Goal: Complete application form: Complete application form

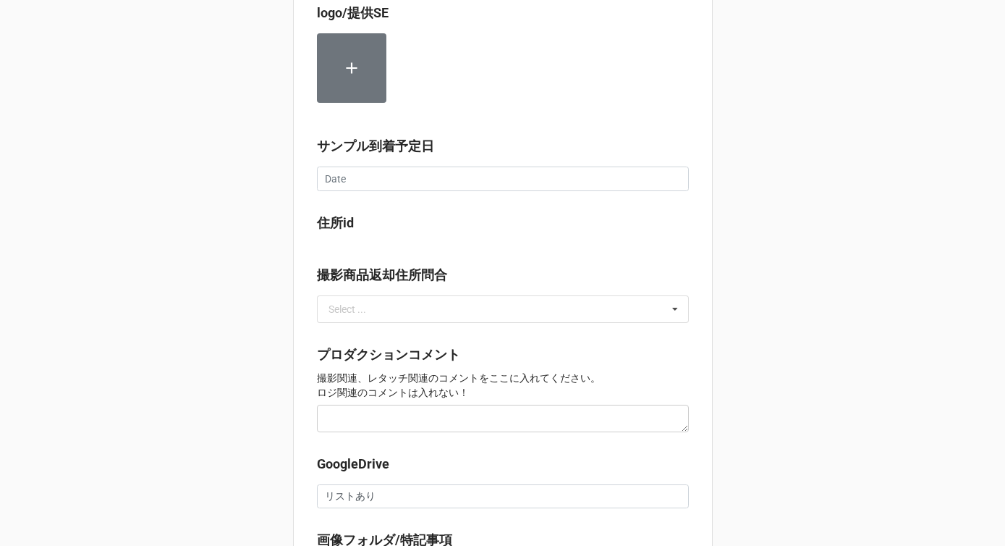
scroll to position [1058, 0]
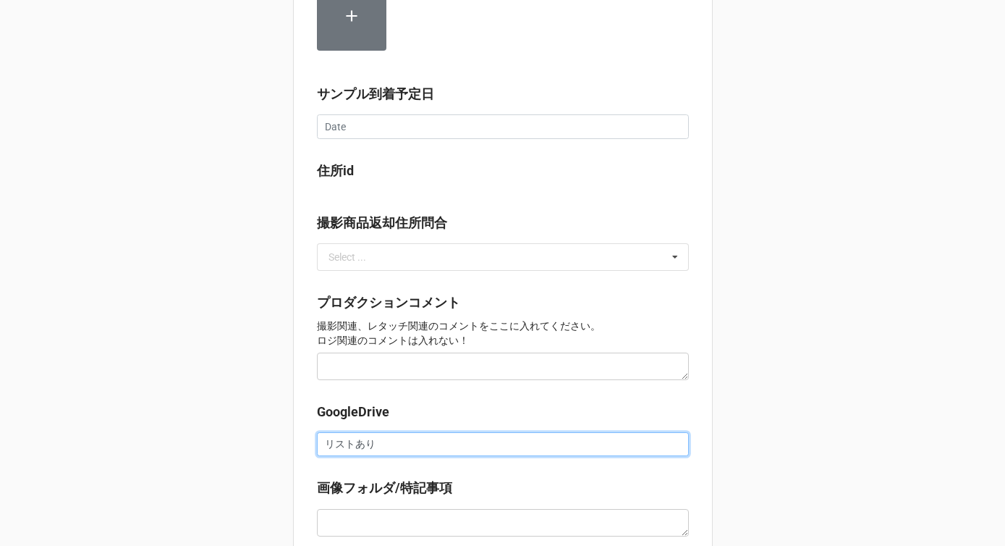
drag, startPoint x: 379, startPoint y: 447, endPoint x: 272, endPoint y: 447, distance: 106.4
paste input "https://docs.google.com/spreadsheets/d/1ADkLuhzMCxSmsz5lcIDUPOwW0Mi2FaSo/edit?g…"
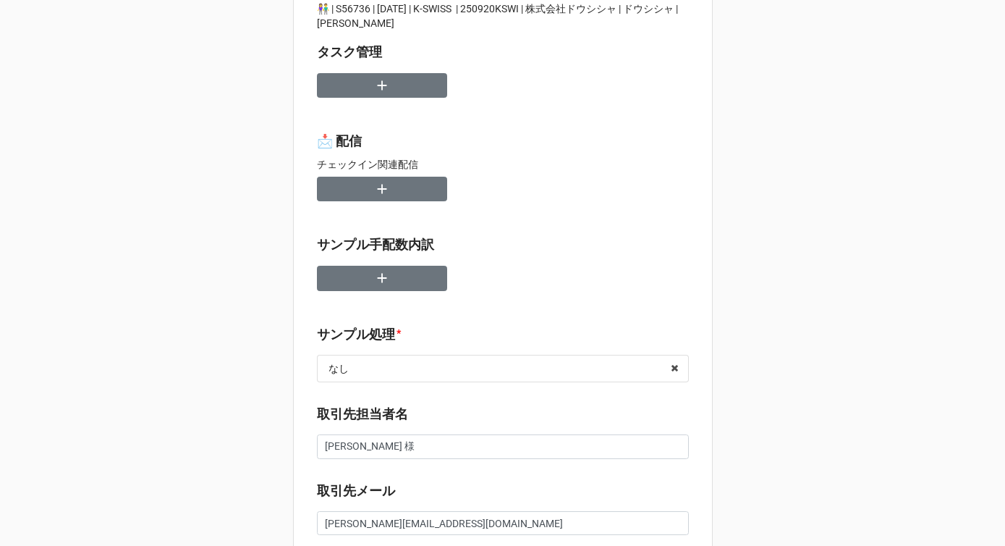
scroll to position [0, 0]
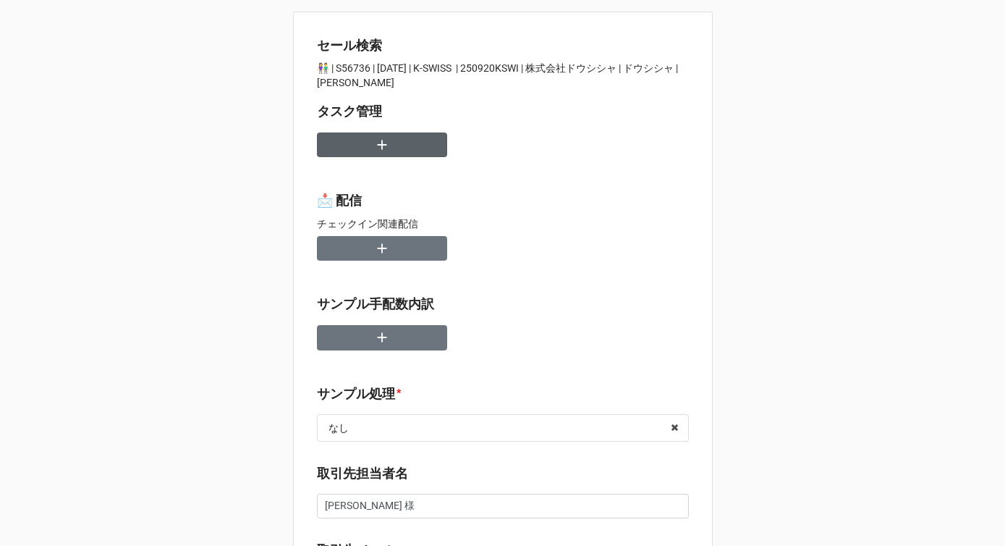
type input "https://docs.google.com/spreadsheets/d/1ADkLuhzMCxSmsz5lcIDUPOwW0Mi2FaSo/edit?g…"
click at [378, 147] on icon "button" at bounding box center [381, 144] width 9 height 9
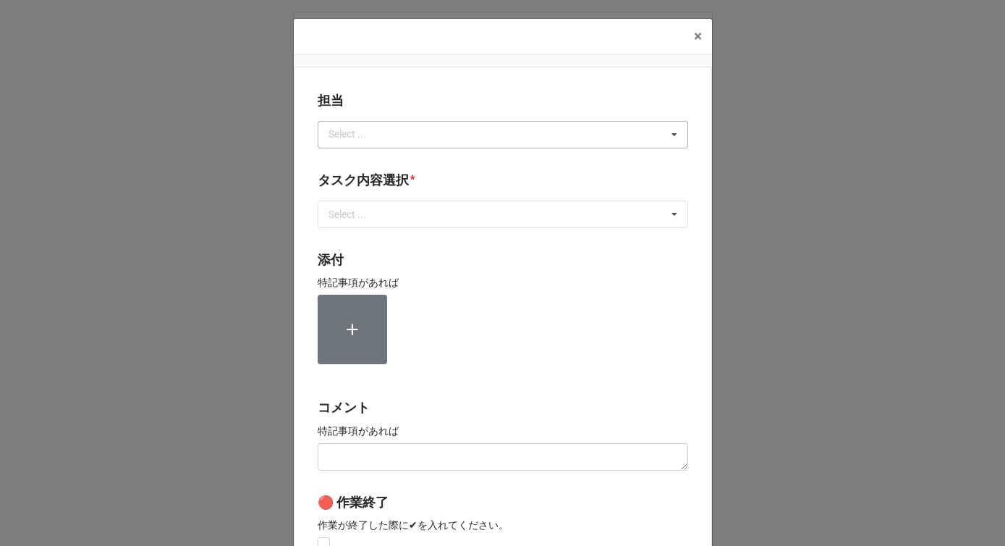
click at [365, 137] on div "Select ..." at bounding box center [356, 134] width 62 height 17
type input "か"
type input "[PERSON_NAME]"
click at [350, 160] on div "[PERSON_NAME]" at bounding box center [503, 161] width 369 height 27
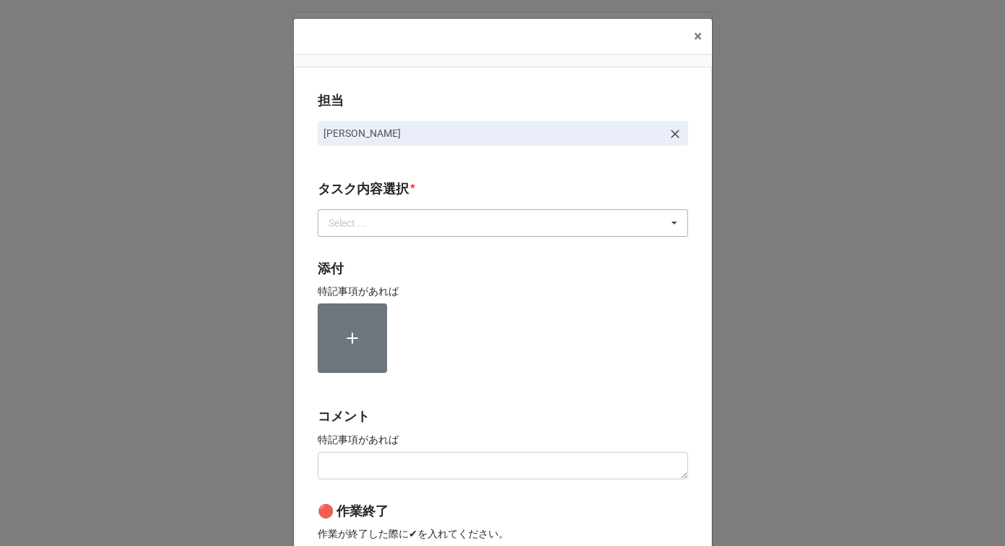
click at [339, 215] on div "Select ..." at bounding box center [356, 222] width 62 height 17
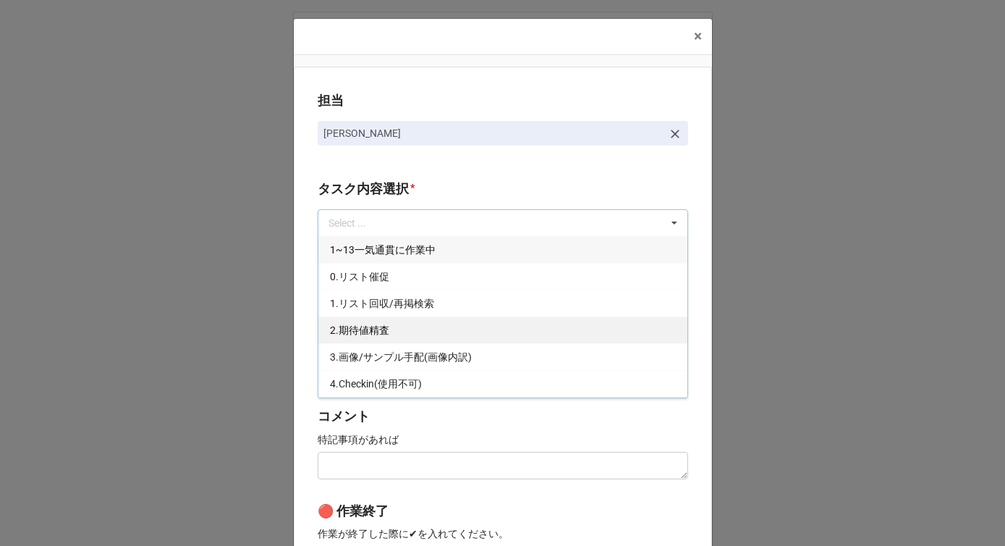
click at [346, 324] on span "2.期待値精査" at bounding box center [359, 330] width 59 height 12
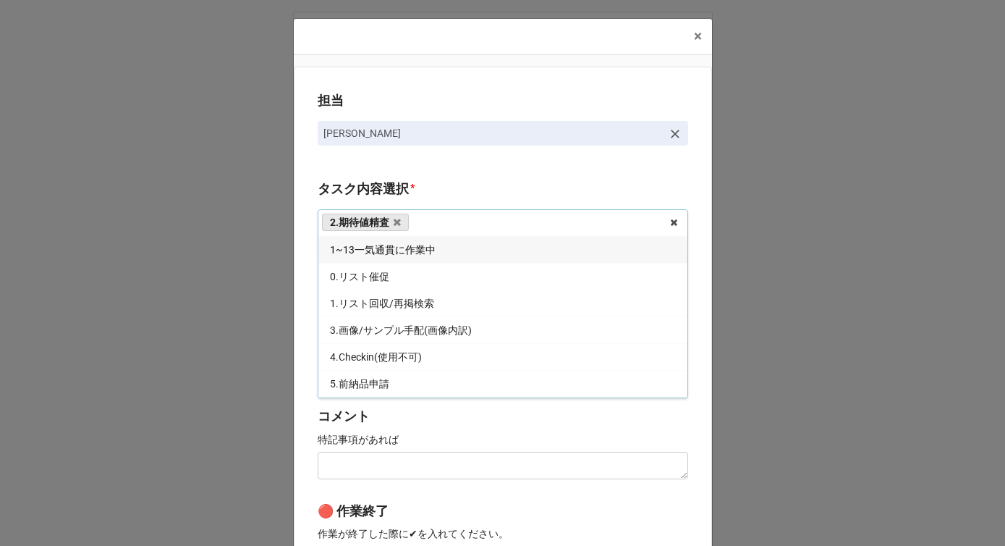
click at [295, 322] on div "担当 川島 タスク内容選択 * 2.期待値精査 1~13一気通貫に作業中 0.リスト催促 1.リスト回収/再掲検索 3.画像/サンプル手配(画像内訳) 4.C…" at bounding box center [503, 358] width 418 height 583
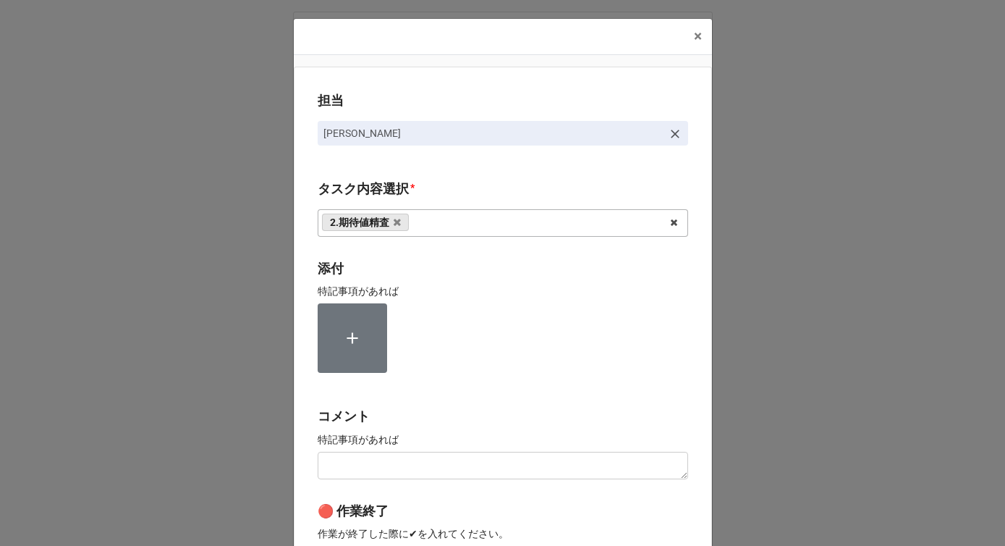
scroll to position [218, 0]
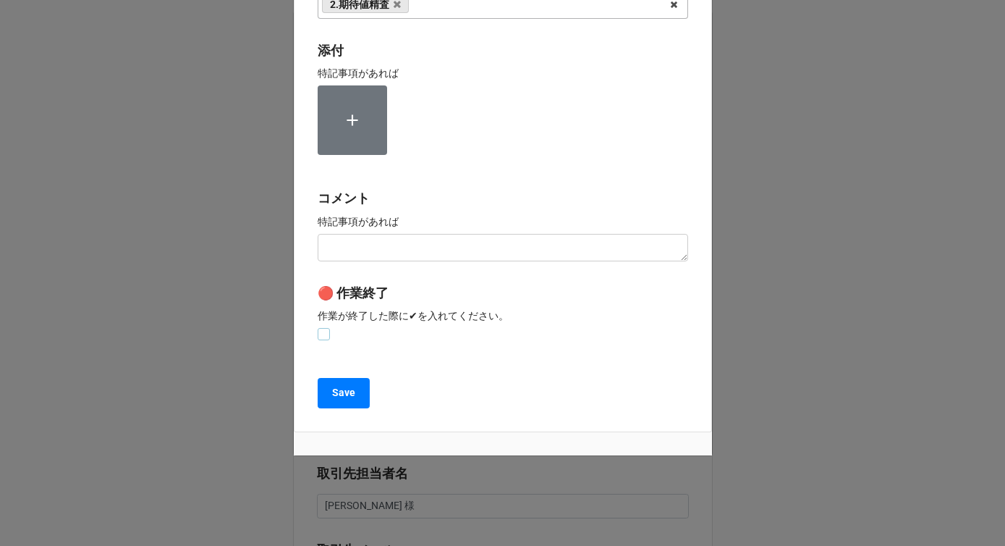
click at [321, 328] on label at bounding box center [324, 328] width 12 height 0
checkbox input "true"
click at [321, 387] on button "Save" at bounding box center [344, 393] width 52 height 30
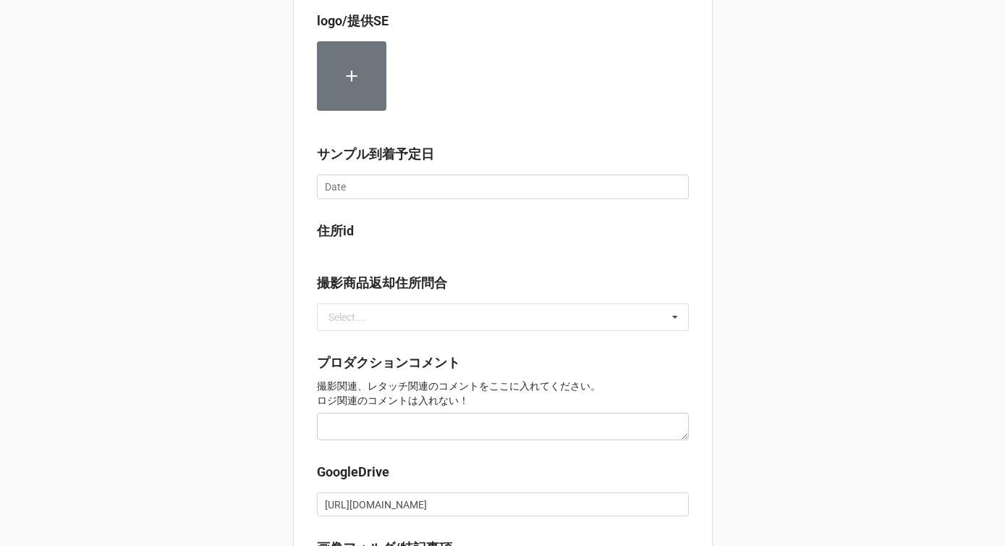
scroll to position [1353, 0]
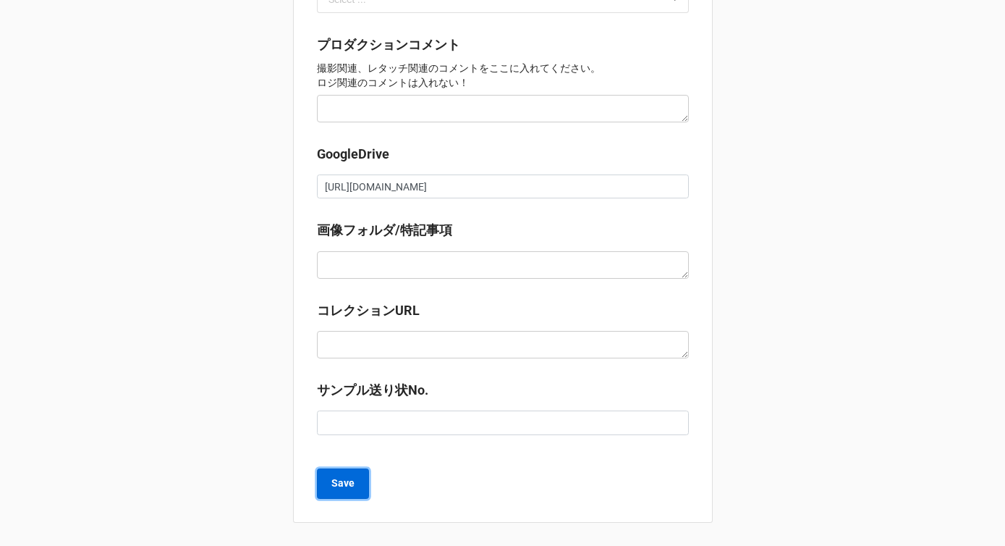
click at [332, 485] on b "Save" at bounding box center [343, 483] width 23 height 15
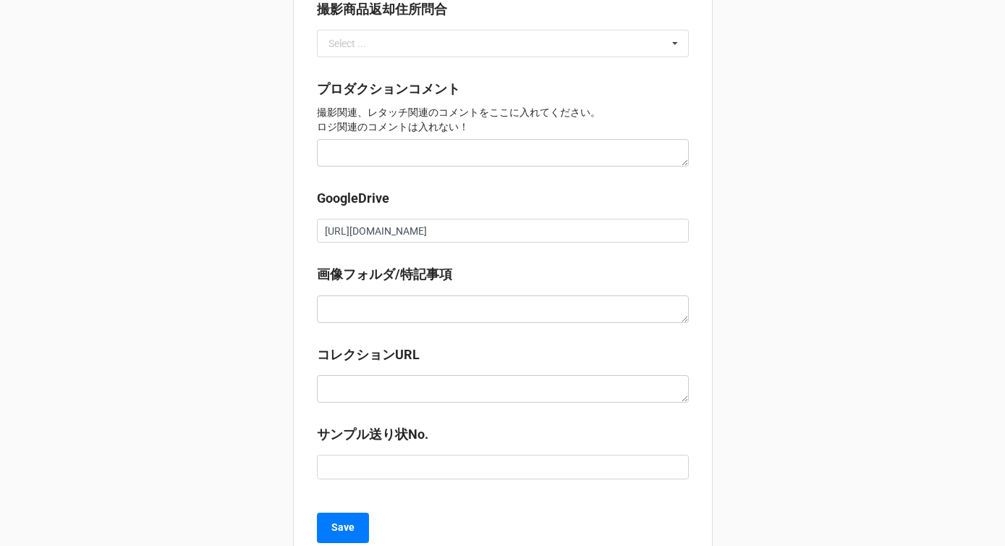
scroll to position [1294, 0]
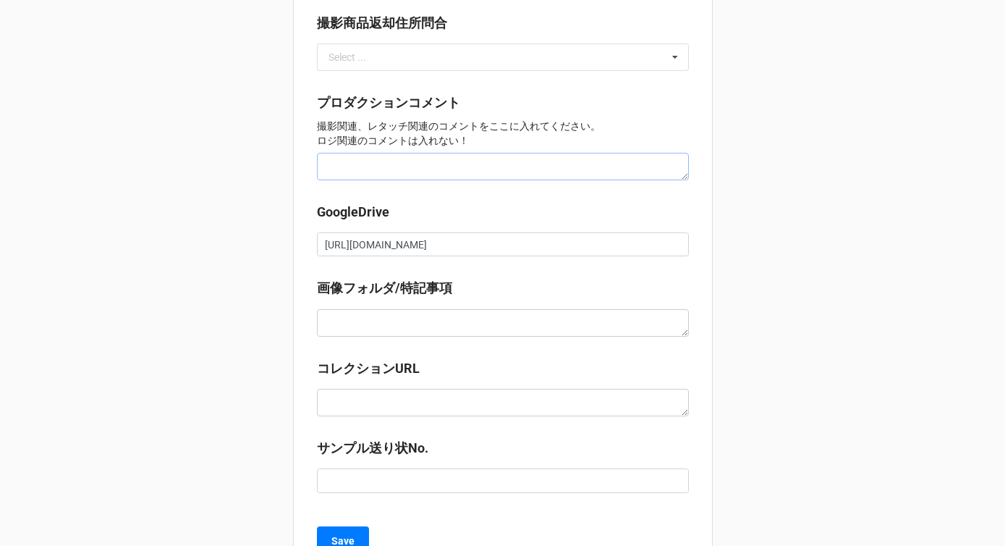
click at [345, 169] on textarea at bounding box center [503, 167] width 372 height 28
type textarea "x"
type textarea "s"
type textarea "x"
type textarea "さい"
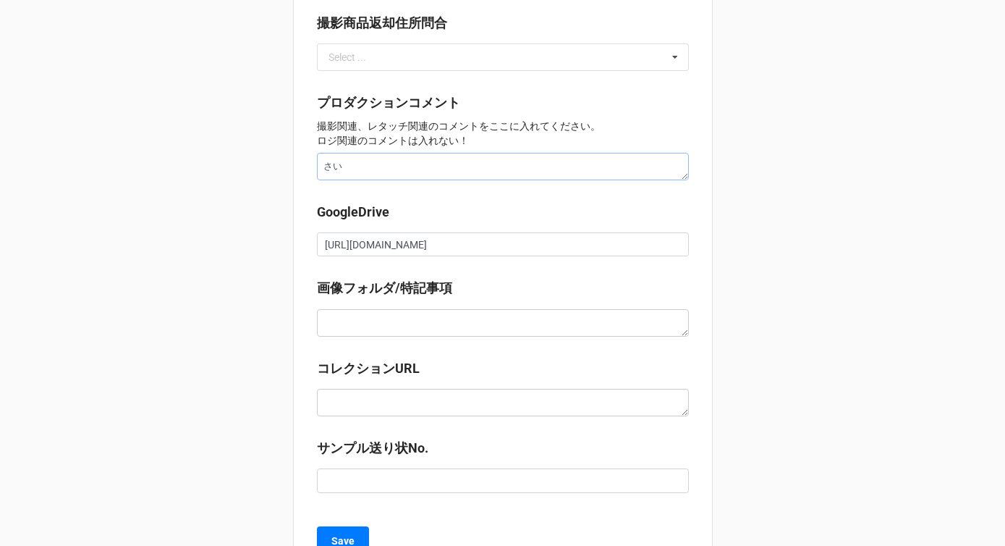
type textarea "x"
type textarea "さいsy"
type textarea "x"
type textarea "さいしゅ"
type textarea "x"
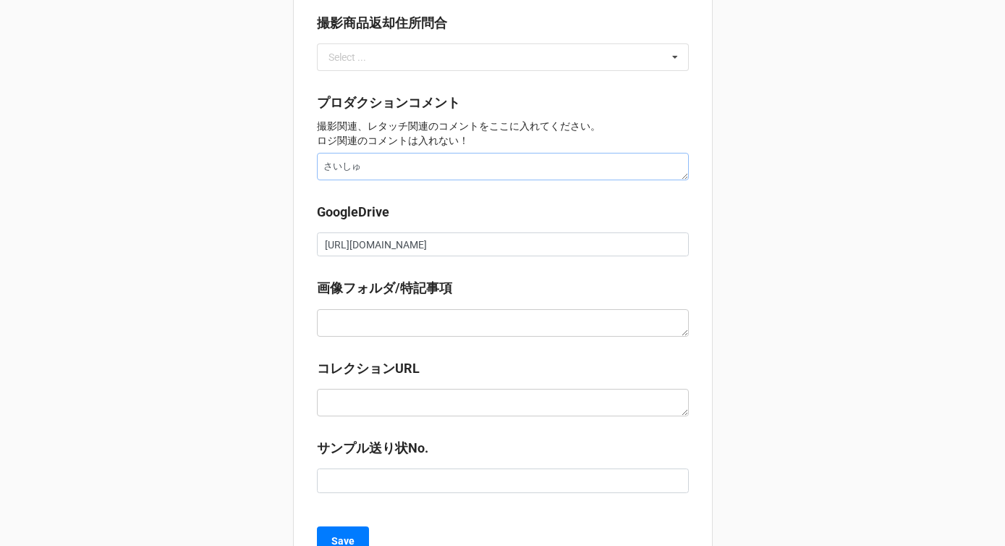
type textarea "最終"
type textarea "x"
type textarea "最終s"
type textarea "x"
type textarea "最終す"
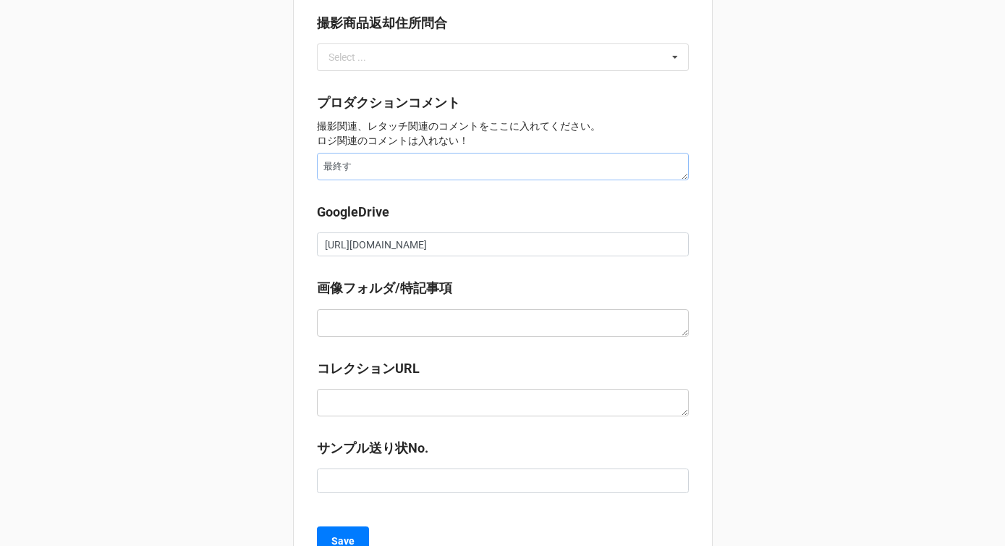
type textarea "x"
type textarea "最終数"
type textarea "x"
type textarea "最終数r"
type textarea "x"
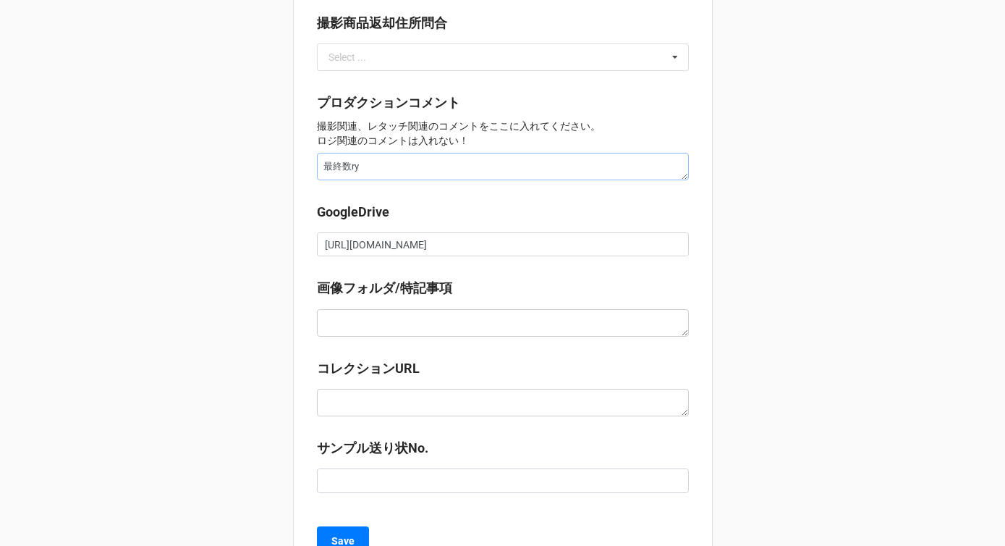
type textarea "最終数りょ"
type textarea "x"
type textarea "最終数量"
type textarea "x"
type textarea "最終数量h"
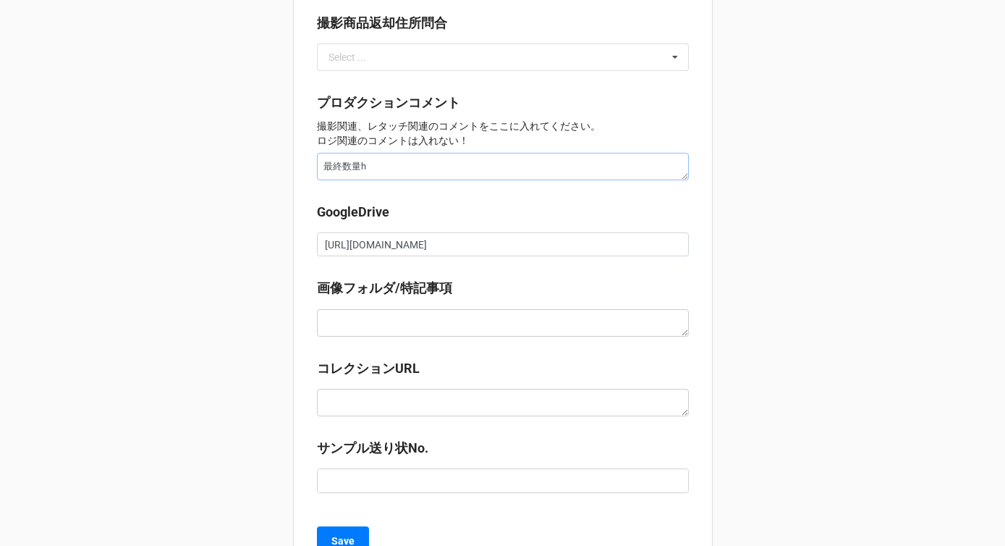
type textarea "x"
type textarea "最終数量は"
type textarea "x"
type textarea "最終数量は9"
type textarea "x"
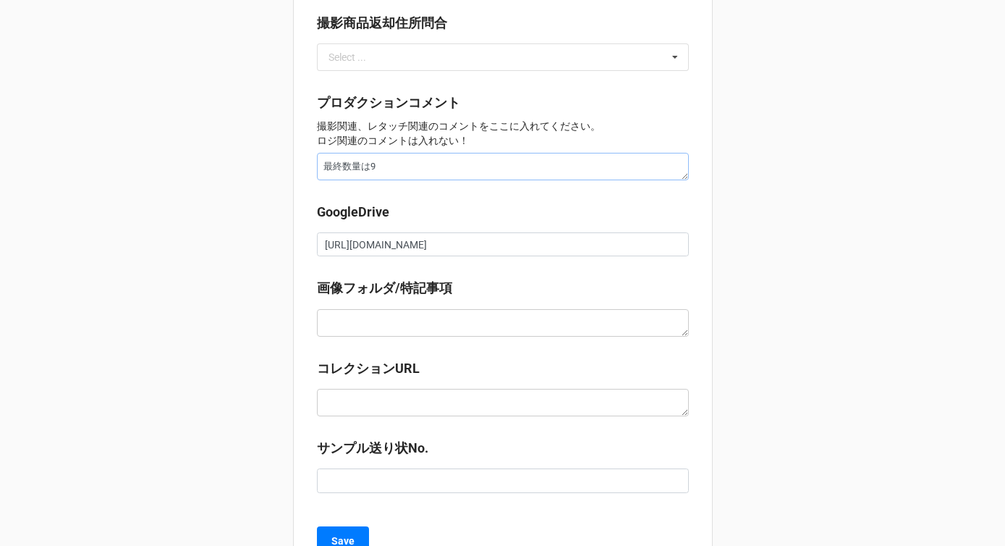
type textarea "最終数量は9/"
type textarea "x"
type textarea "最終数量は9/1"
type textarea "x"
type textarea "最終数量は9/17"
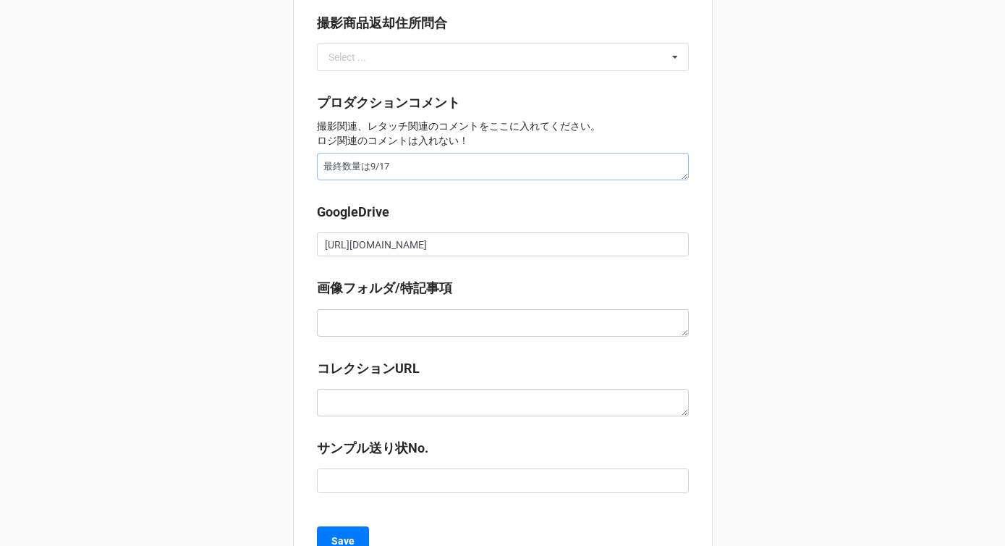
type textarea "x"
type textarea "最終数量は9/17("
type textarea "x"
type textarea "最終数量は9/17()_"
type textarea "x"
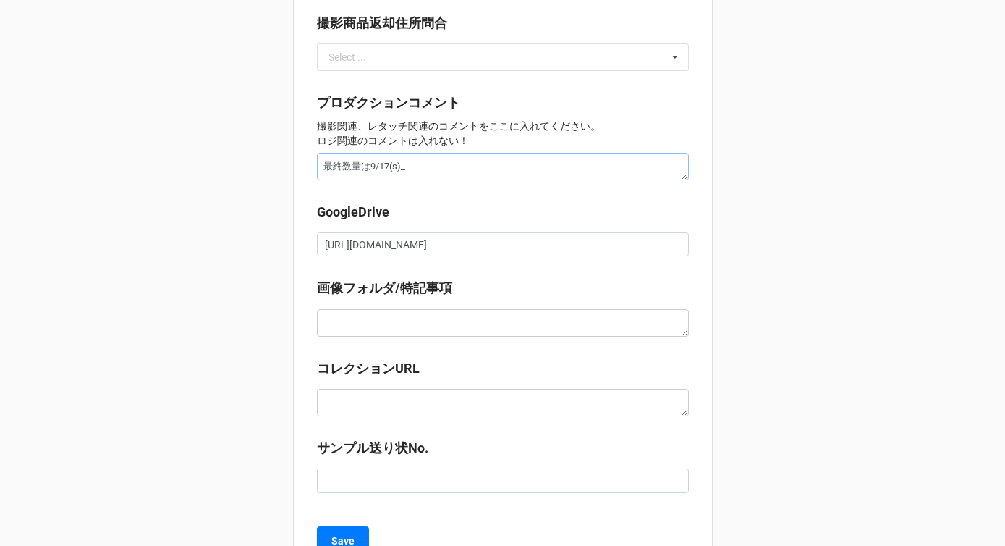
type textarea "最終数量は9/17(す)_"
type textarea "x"
type textarea "最終数量は9/17(水)_"
type textarea "x"
type textarea "最終数量は9/17(水)"
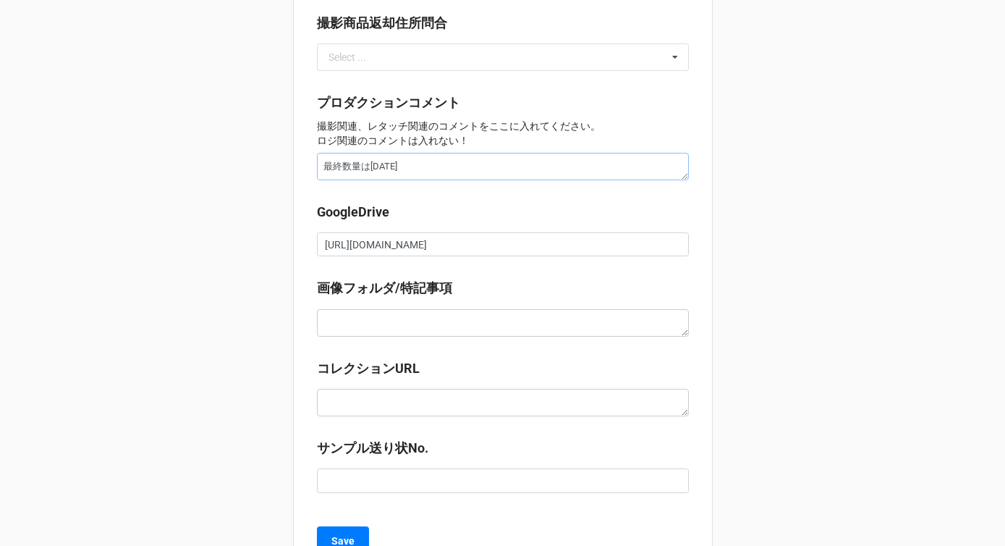
type textarea "x"
type textarea "最終数量は9/17(水)ご"
type textarea "x"
type textarea "最終数量は9/17(水)ごz"
type textarea "x"
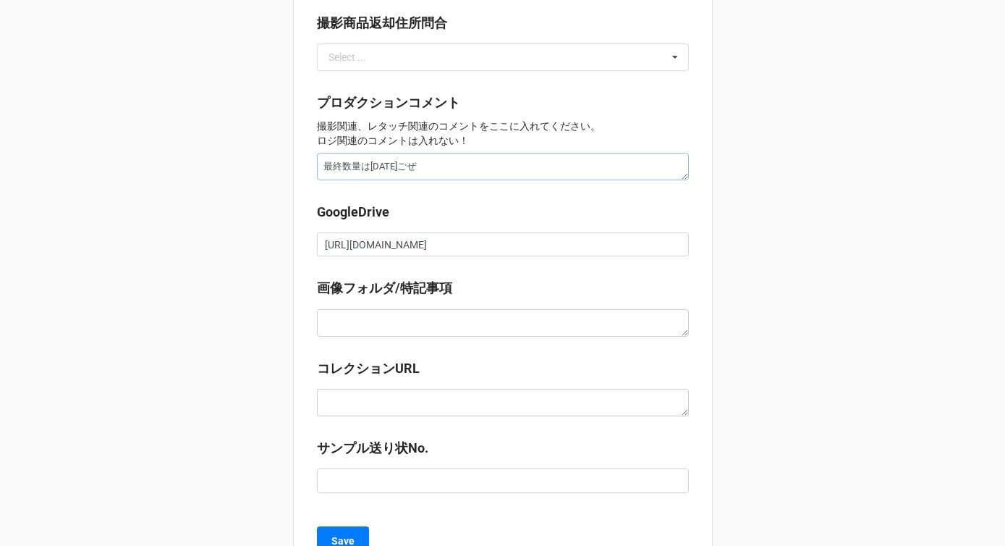
type textarea "最終数量は9/17(水)ごぜn"
type textarea "x"
type textarea "最終数量は9/17(水)午前"
type textarea "x"
type textarea "最終数量は9/17(水)午前で"
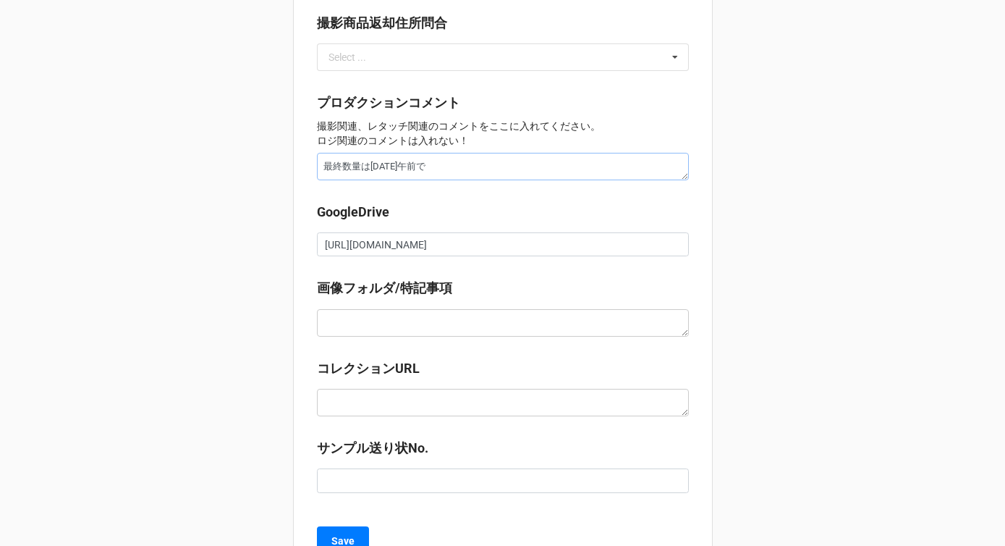
type textarea "x"
type textarea "最終数量は9/17(水)午前でお"
type textarea "x"
type textarea "最終数量は9/17(水)午前でおう"
type textarea "x"
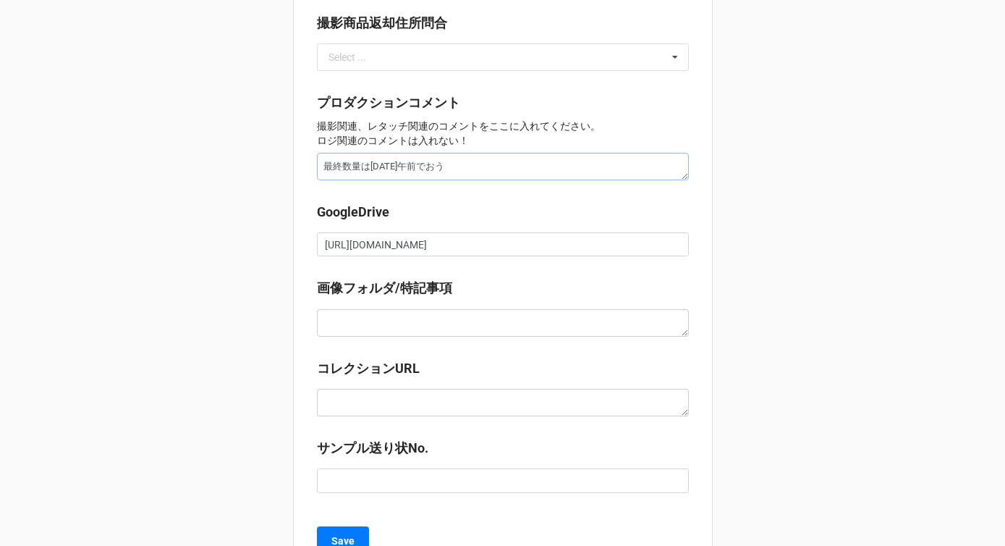
type textarea "最終数量は9/17(水)午前でおうk"
type textarea "x"
type textarea "最終数量は9/17(水)午前で桜花g"
type textarea "x"
type textarea "最終数量は9/17(水)午前で桜花が"
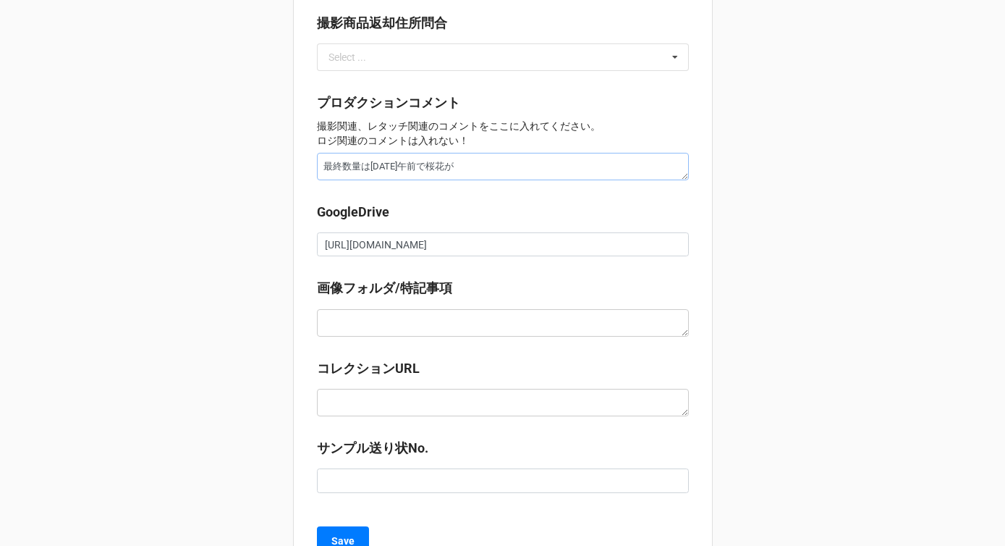
type textarea "x"
type textarea "最終数量は9/17(水)午前でお伺い"
type textarea "x"
type textarea "最終数量は9/17(水)午前でお伺いw"
type textarea "x"
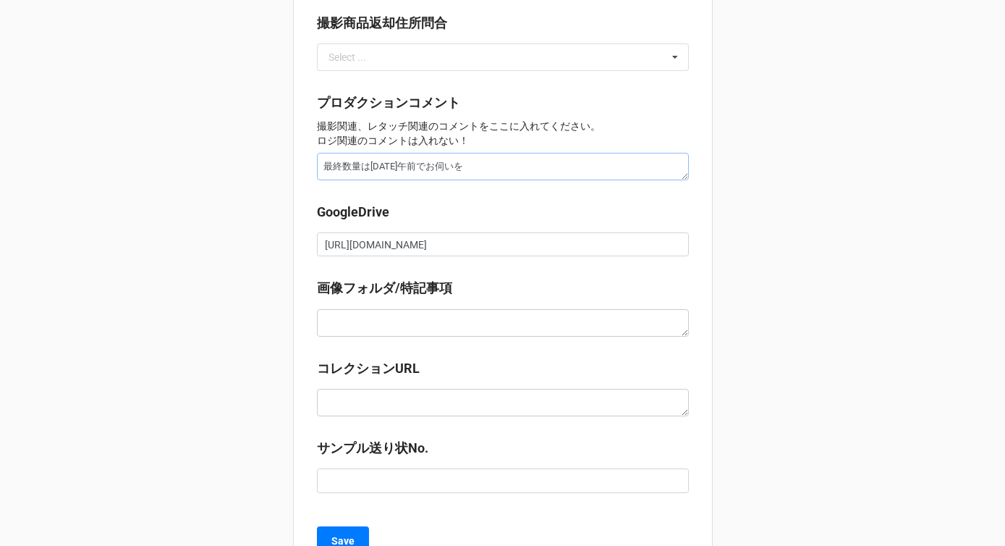
type textarea "最終数量は9/17(水)午前でお伺いをお"
type textarea "x"
type textarea "最終数量は9/17(水)午前でお伺いをおね"
type textarea "x"
type textarea "最終数量は9/17(水)午前でお伺いをおねg"
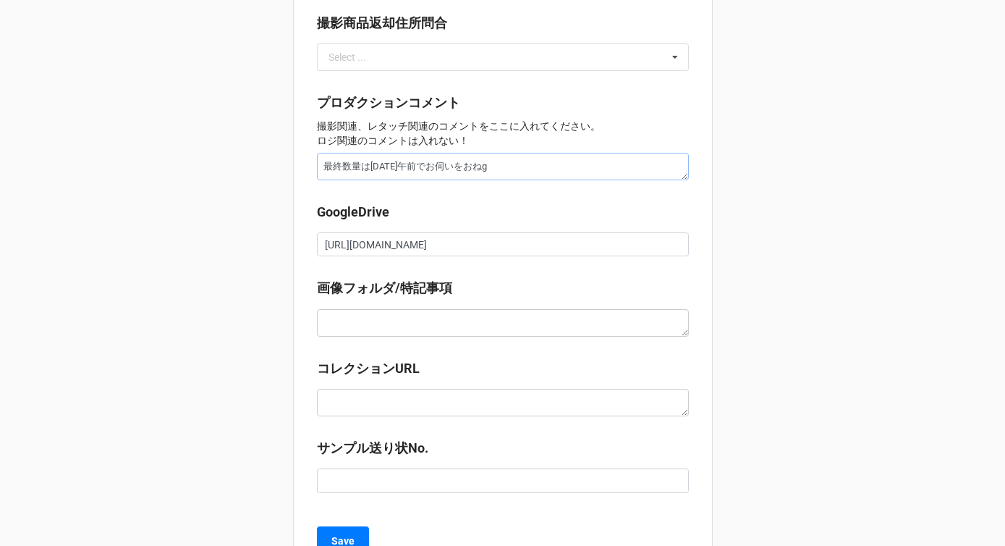
type textarea "x"
type textarea "最終数量は9/17(水)午前でお伺いをお願い"
type textarea "x"
type textarea "最終数量は9/17(水)午前でお伺いをお願いs"
type textarea "x"
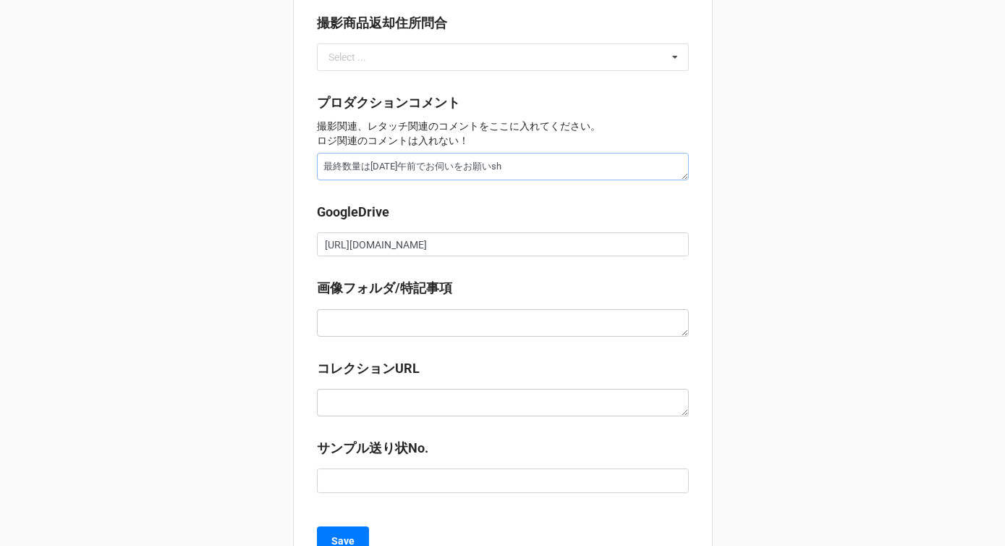
type textarea "最終数量は9/17(水)午前でお伺いをお願いし"
type textarea "x"
type textarea "最終数量は9/17(水)午前でお伺いをお願いしま"
type textarea "x"
type textarea "最終数量は9/17(水)午前でお伺いをお願いしまs"
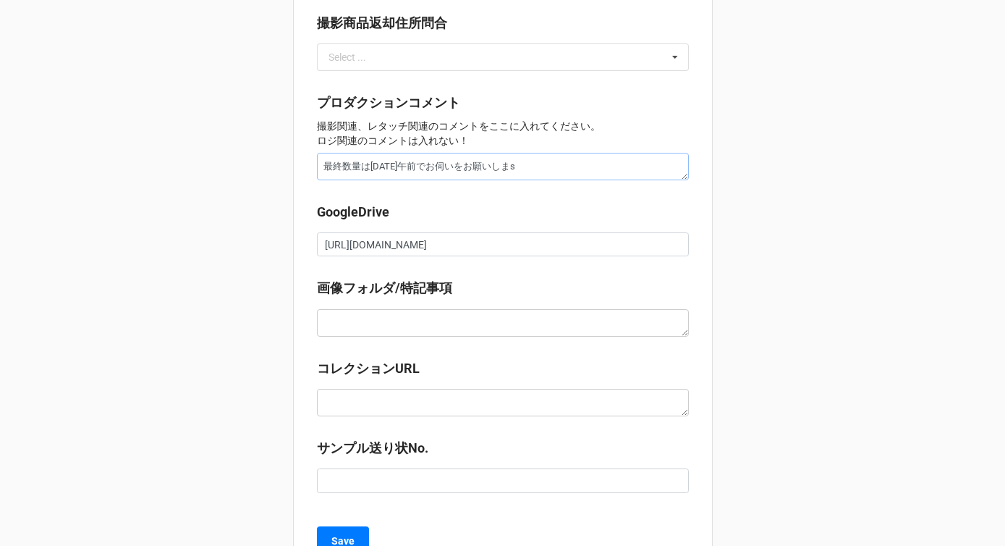
type textarea "x"
type textarea "最終数量は9/17(水)午前でお伺いをお願いします"
type textarea "x"
drag, startPoint x: 367, startPoint y: 167, endPoint x: 419, endPoint y: 169, distance: 52.1
click at [419, 169] on textarea "最終数量は9/17(水)午前でお伺いをお願いします。" at bounding box center [503, 167] width 372 height 28
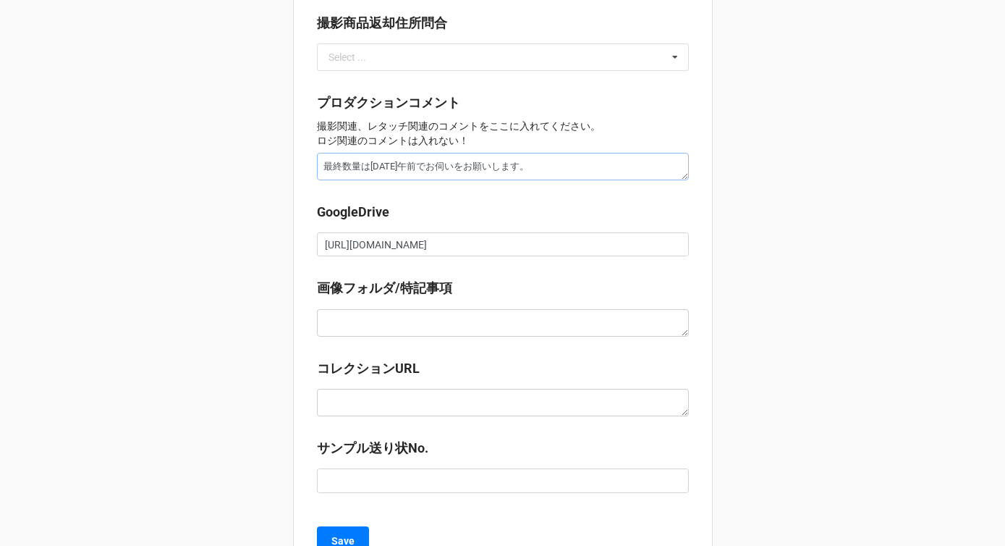
scroll to position [1353, 0]
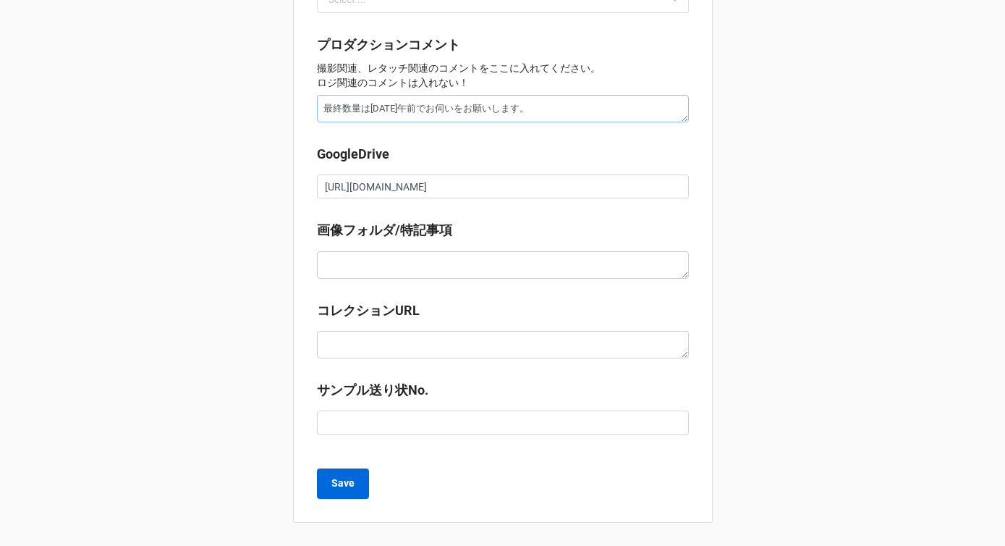
type textarea "最終数量は9/17(水)午前でお伺いをお願いします。"
click at [347, 477] on b "Save" at bounding box center [343, 483] width 23 height 15
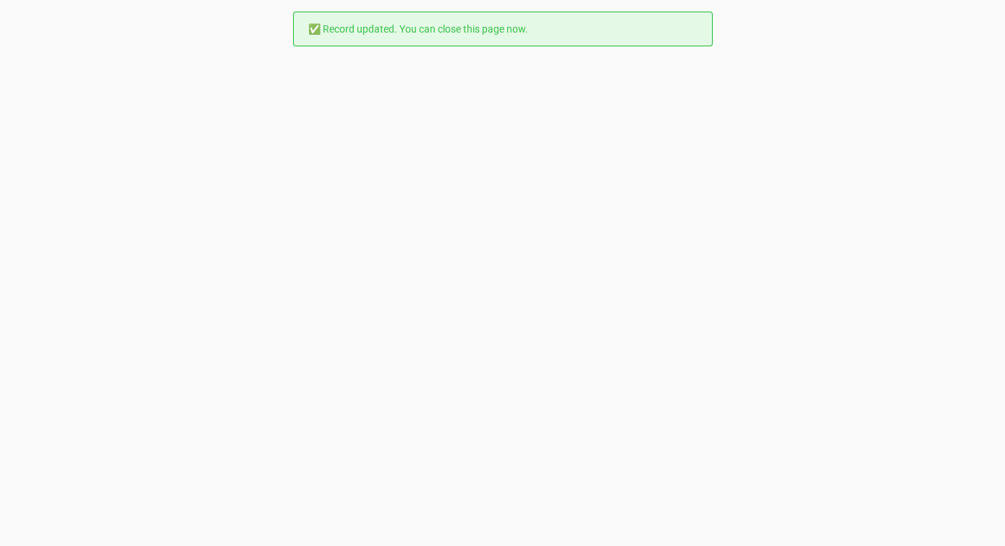
scroll to position [0, 0]
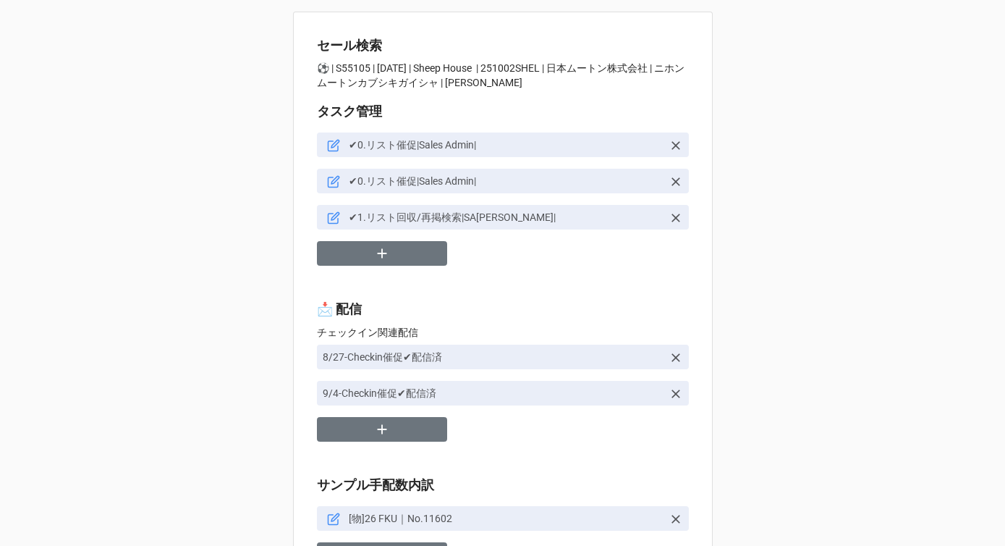
type textarea "x"
click at [418, 252] on button "button" at bounding box center [382, 253] width 130 height 25
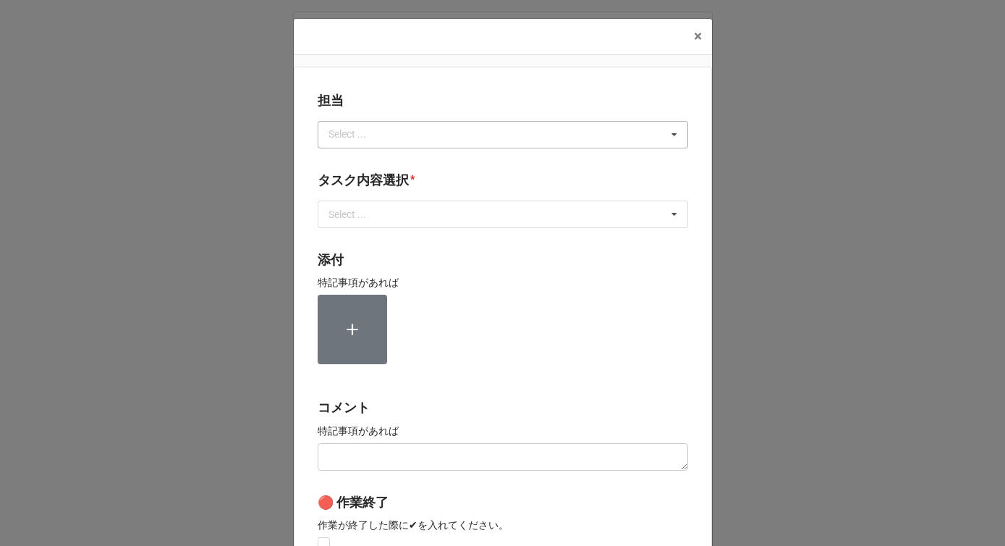
click at [387, 135] on div "Select ... No results found." at bounding box center [503, 135] width 371 height 28
type input "川島"
click at [362, 160] on div "川島" at bounding box center [503, 161] width 369 height 27
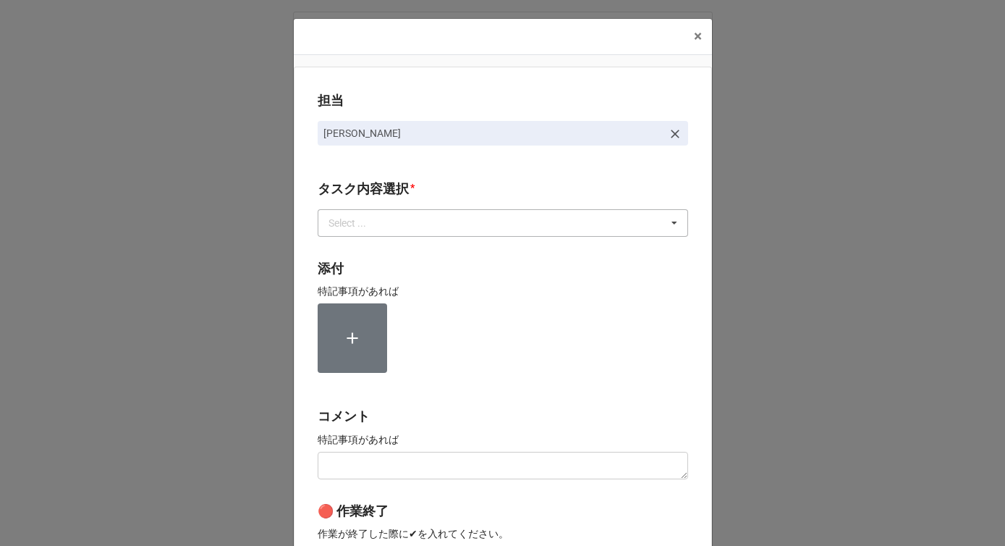
click at [362, 217] on div "Select ..." at bounding box center [356, 222] width 62 height 17
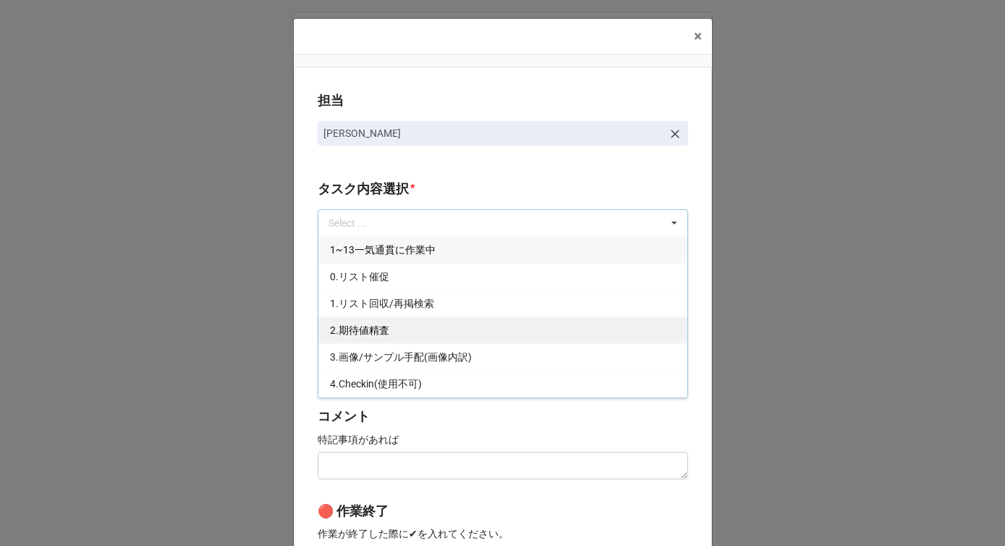
click at [353, 337] on div "2.期待値精査" at bounding box center [503, 329] width 369 height 27
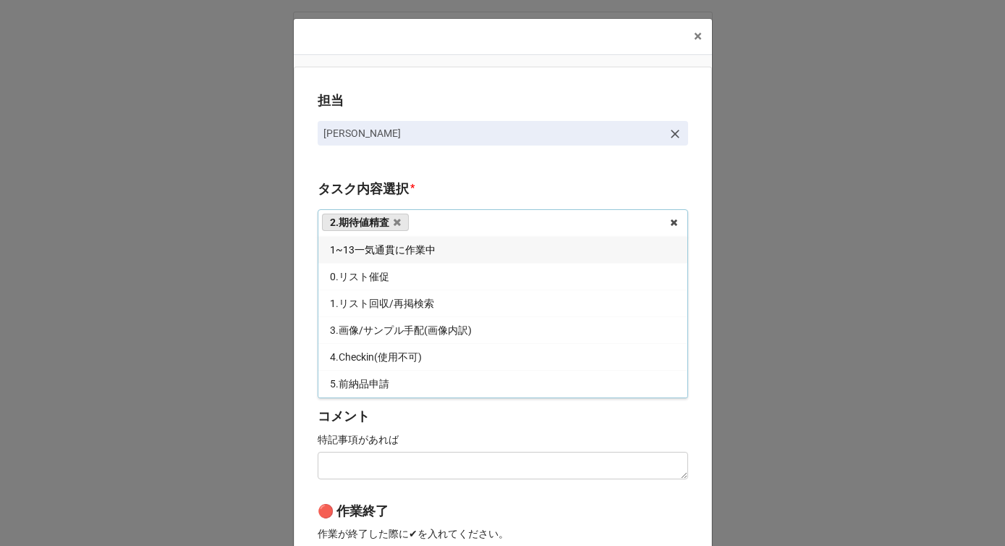
click at [301, 338] on div "担当 川島 タスク内容選択 * 2.期待値精査 1~13一気通貫に作業中 0.リスト催促 1.リスト回収/再掲検索 3.画像/サンプル手配(画像内訳) 4.C…" at bounding box center [503, 358] width 418 height 583
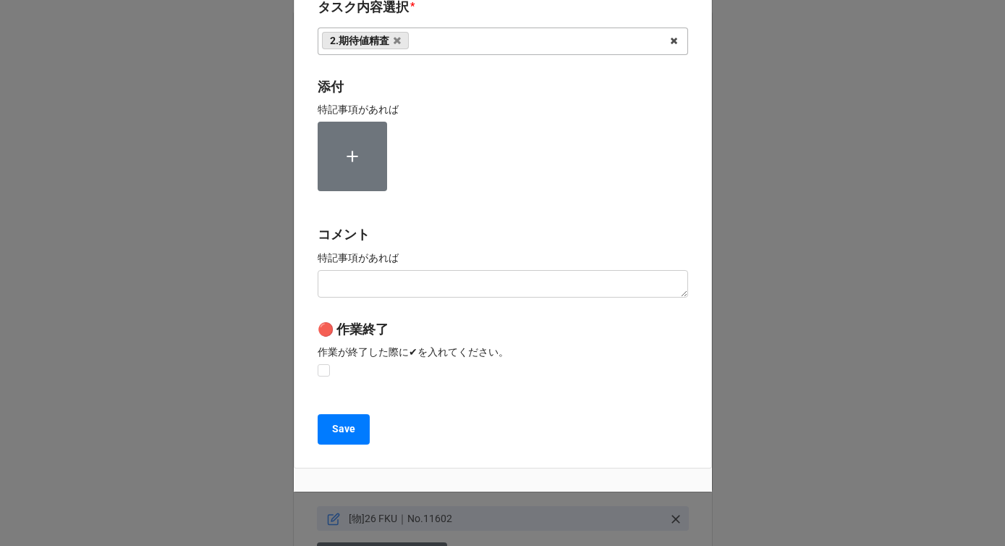
scroll to position [218, 0]
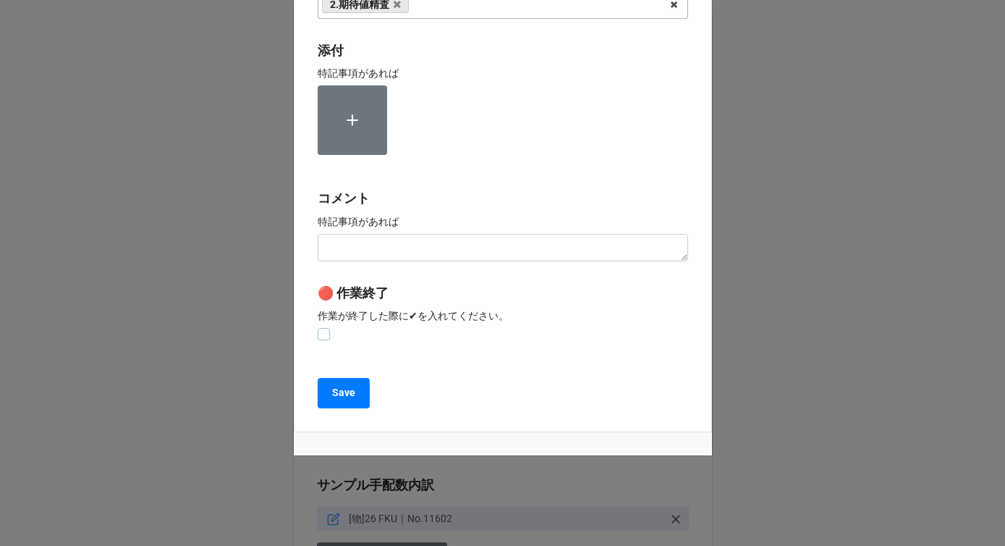
click at [318, 328] on label at bounding box center [324, 328] width 12 height 0
checkbox input "true"
click at [321, 383] on button "Save" at bounding box center [344, 393] width 52 height 30
type textarea "x"
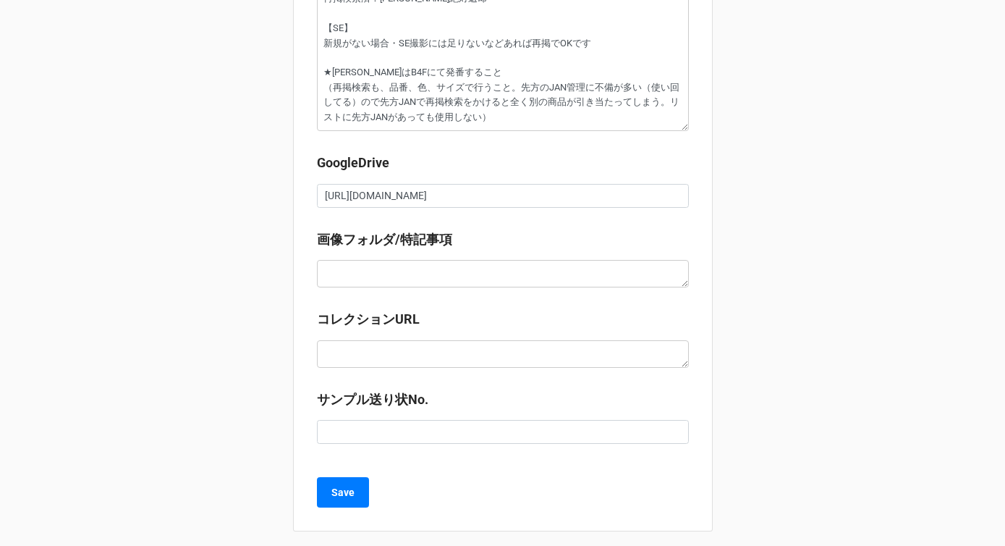
scroll to position [1843, 0]
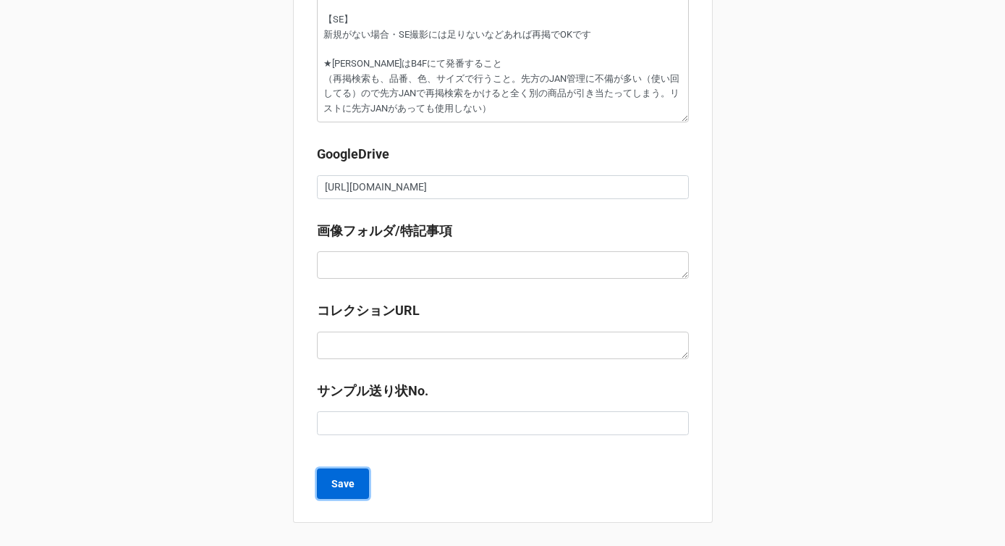
click at [345, 483] on b "Save" at bounding box center [343, 483] width 23 height 15
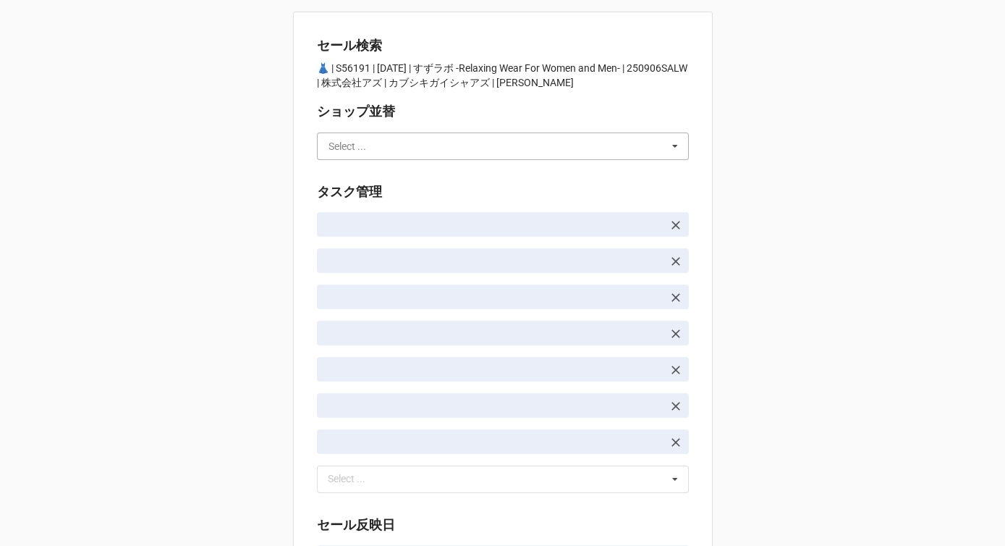
click at [455, 147] on input "text" at bounding box center [504, 146] width 371 height 26
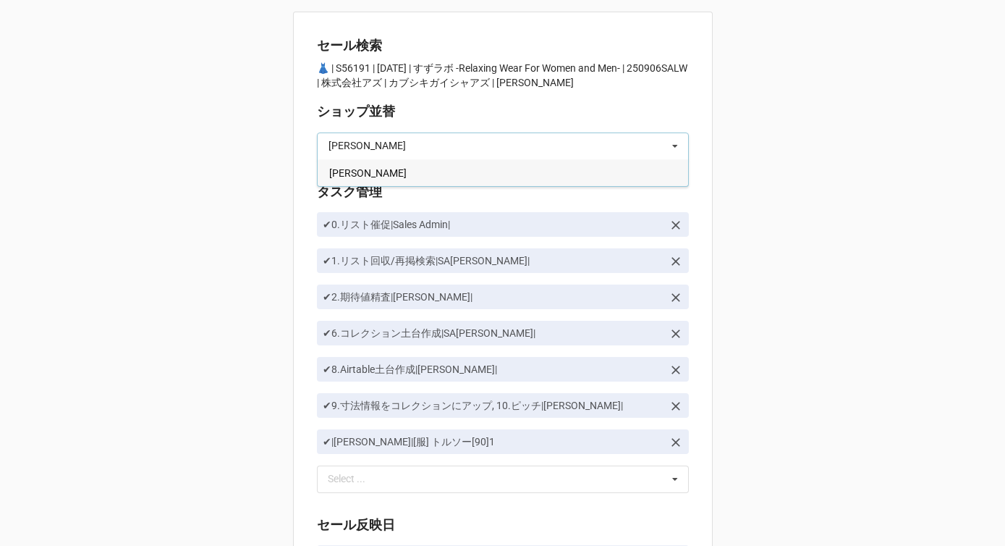
type input "[PERSON_NAME]"
click at [449, 165] on div "[PERSON_NAME]" at bounding box center [503, 172] width 371 height 27
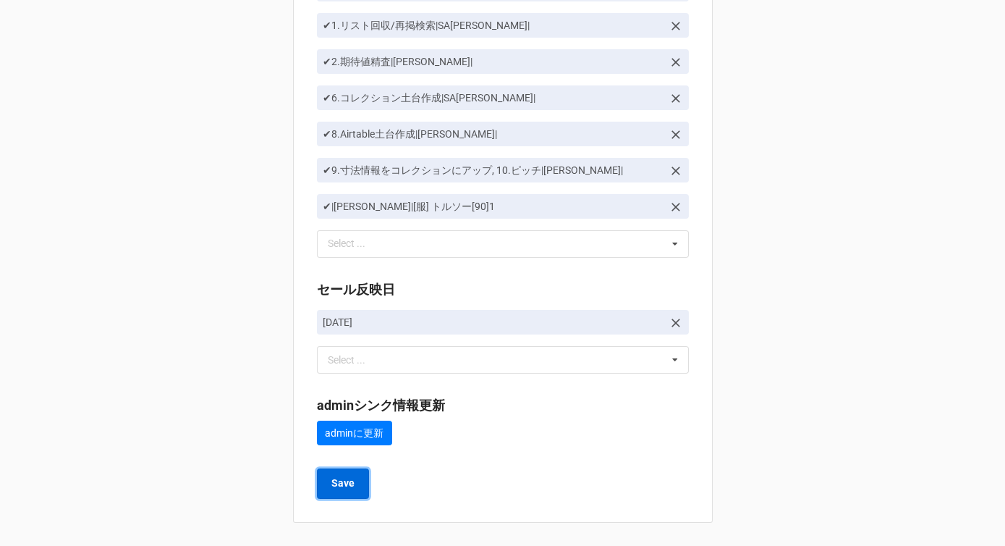
click at [345, 487] on b "Save" at bounding box center [343, 483] width 23 height 15
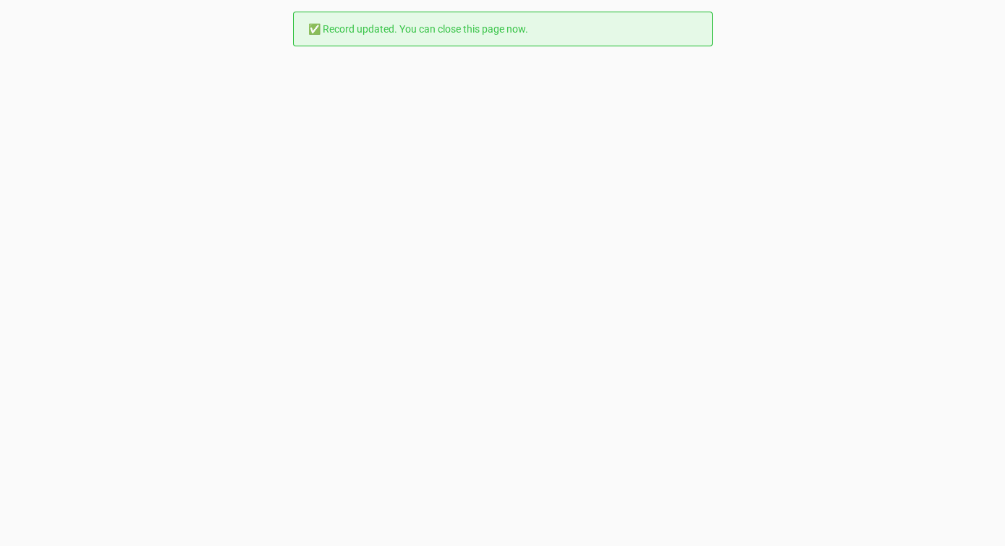
scroll to position [0, 0]
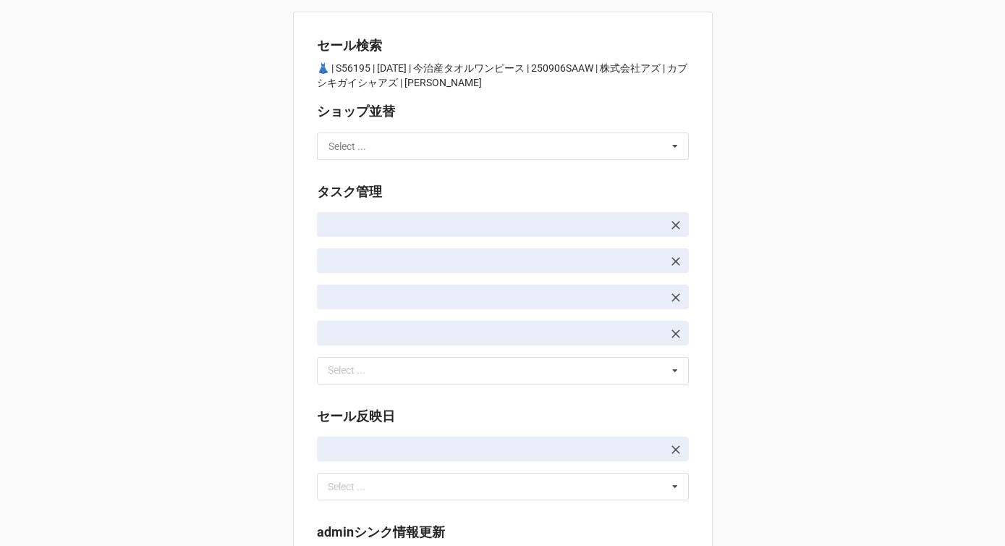
click at [443, 155] on input "text" at bounding box center [504, 146] width 371 height 26
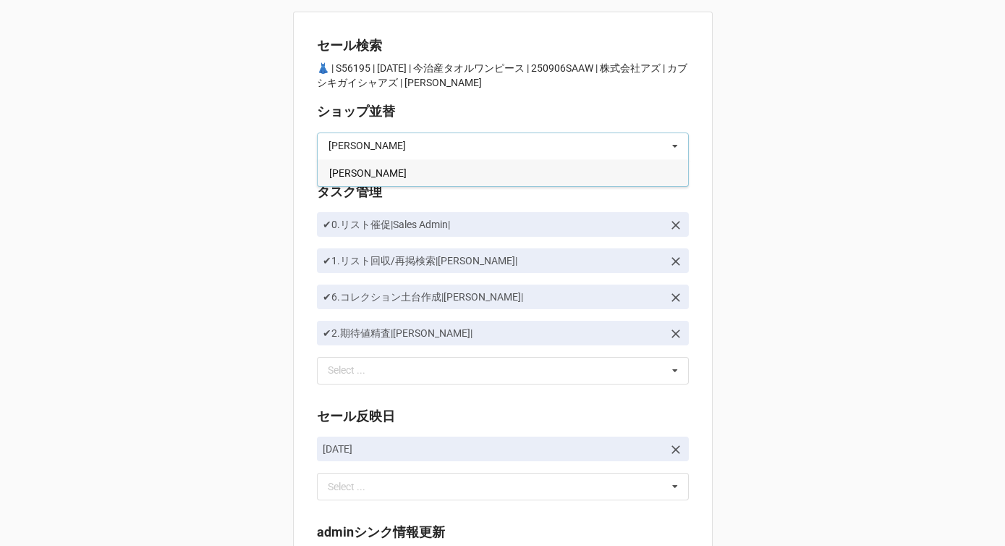
type input "[PERSON_NAME]"
click at [384, 177] on div "[PERSON_NAME]" at bounding box center [503, 172] width 371 height 27
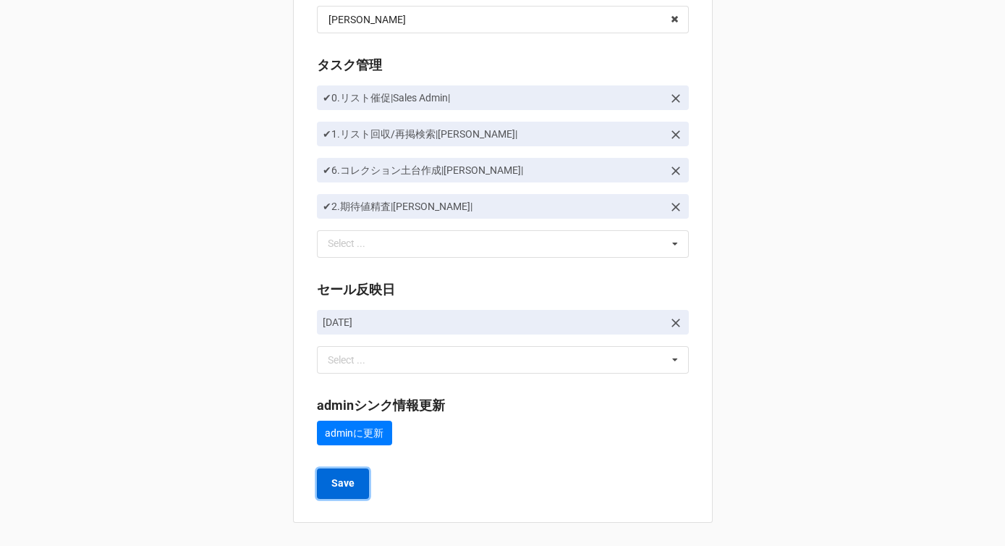
click at [337, 485] on b "Save" at bounding box center [343, 483] width 23 height 15
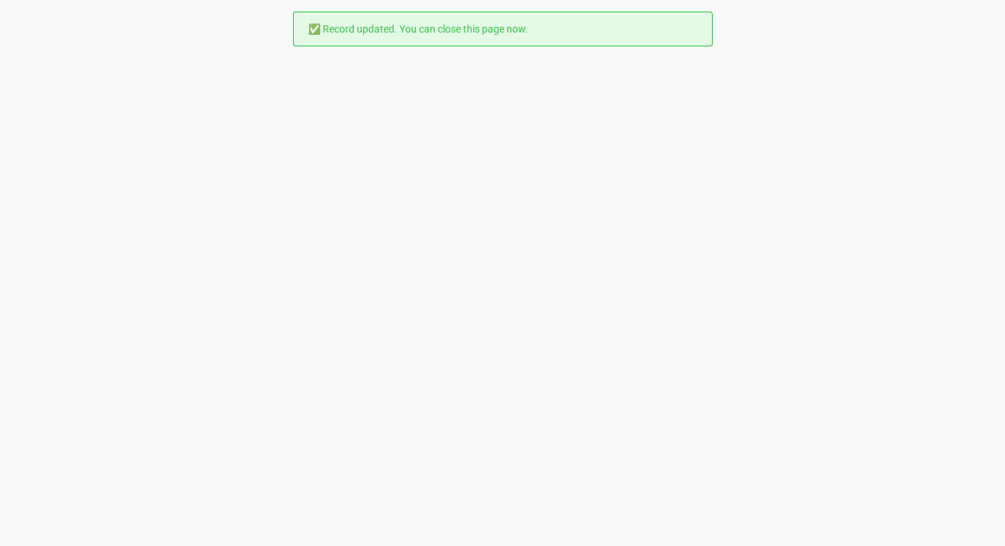
scroll to position [0, 0]
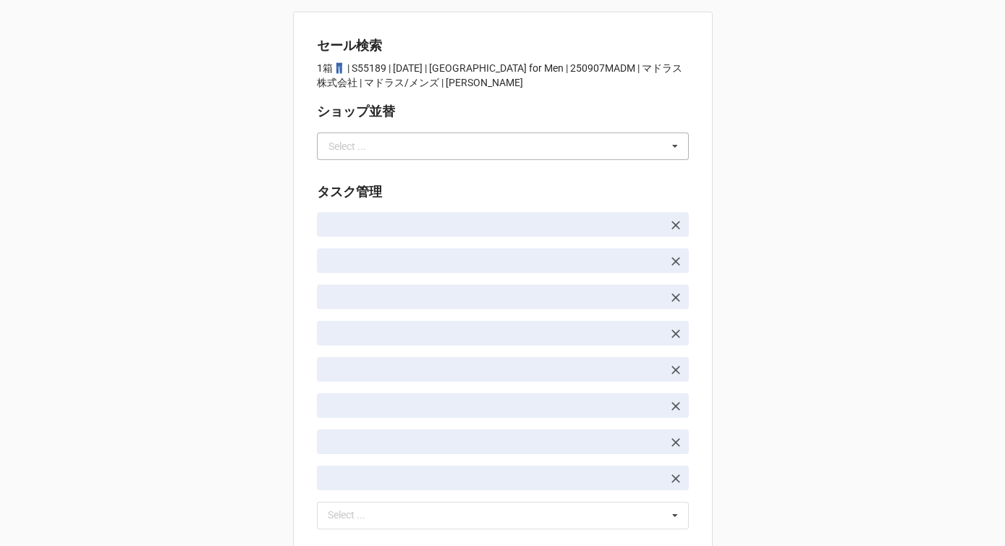
click at [358, 147] on div "Select ..." at bounding box center [348, 146] width 38 height 10
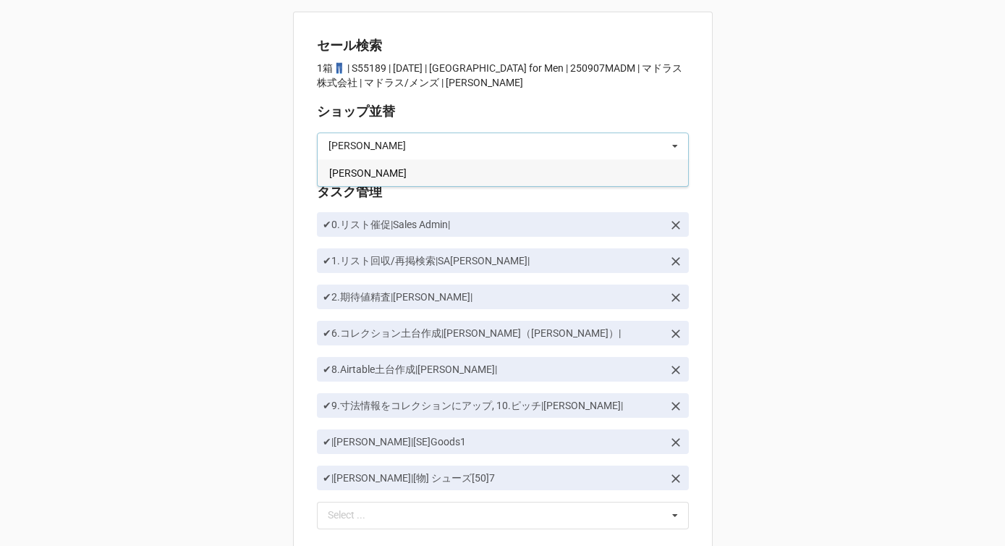
type input "[PERSON_NAME]"
click at [353, 167] on div "[PERSON_NAME]" at bounding box center [503, 172] width 371 height 27
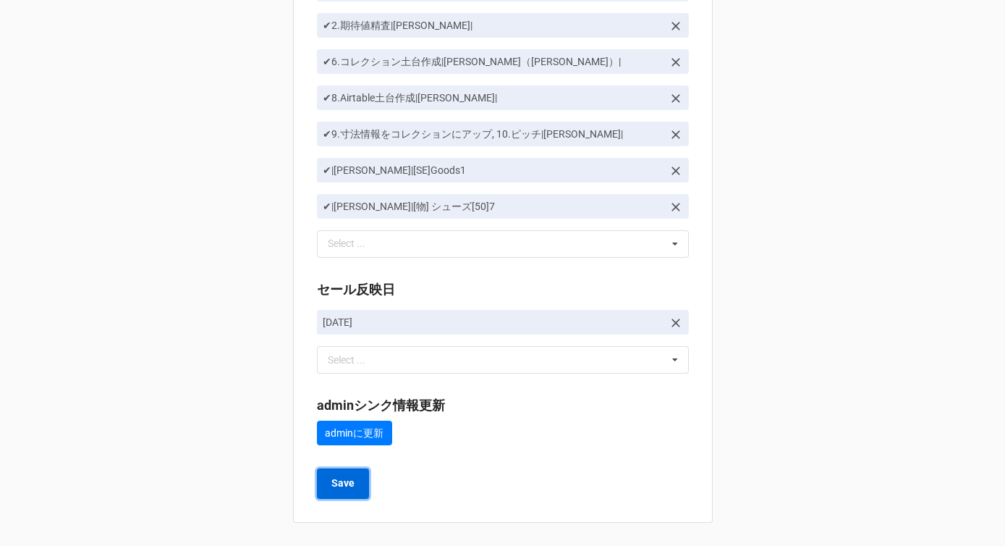
click at [332, 488] on b "Save" at bounding box center [343, 483] width 23 height 15
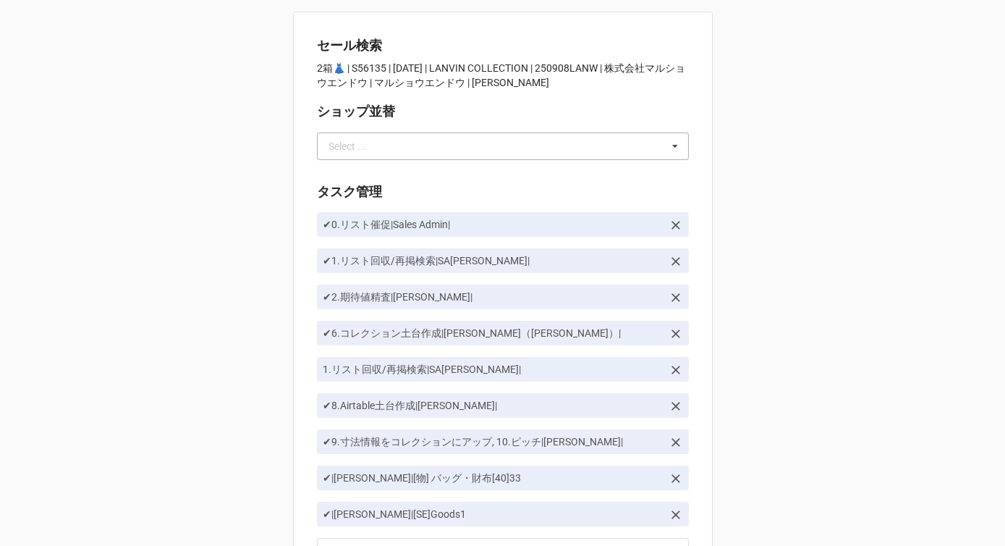
click at [355, 147] on div "Select ..." at bounding box center [348, 146] width 38 height 10
type input "か"
type input "[PERSON_NAME]"
click at [352, 177] on div "[PERSON_NAME]" at bounding box center [503, 172] width 371 height 27
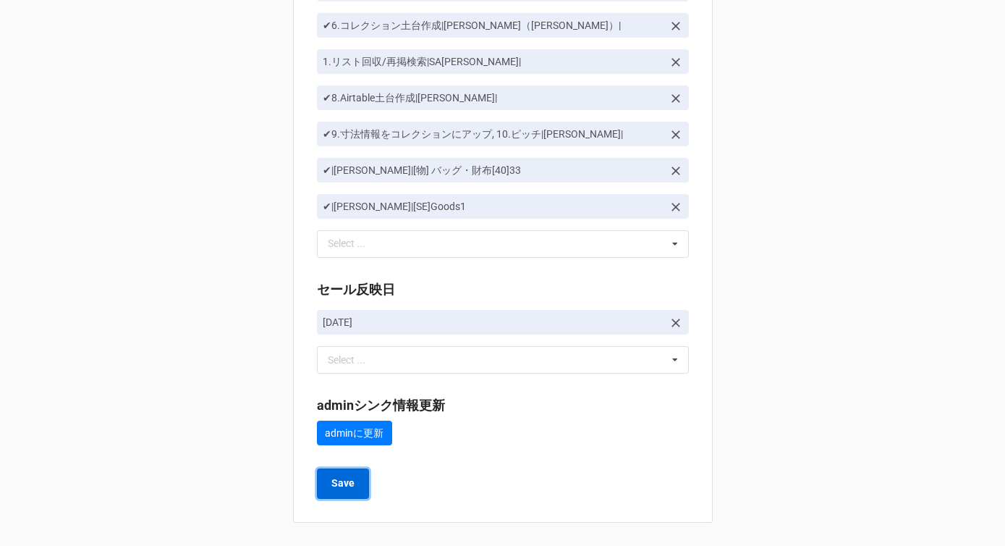
click at [333, 492] on button "Save" at bounding box center [343, 483] width 52 height 30
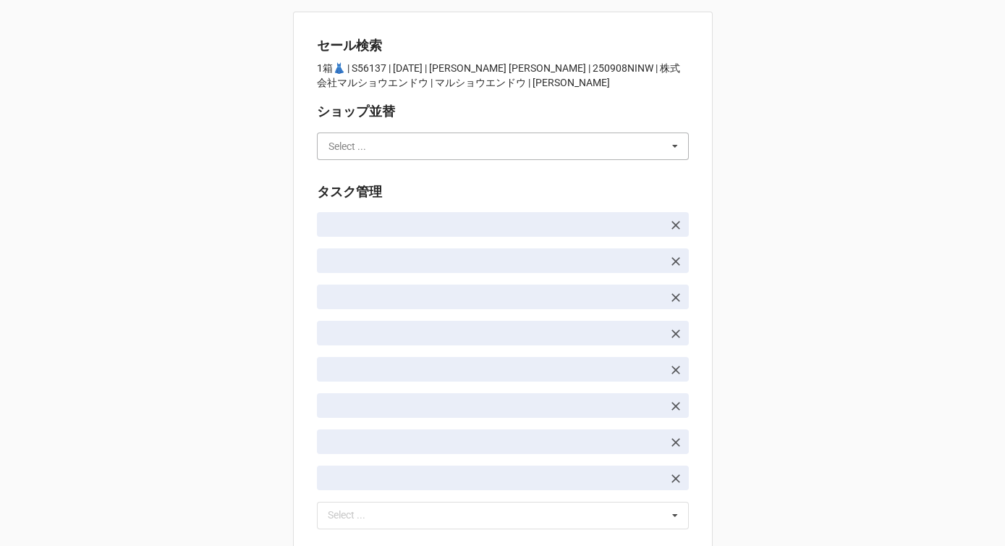
click at [492, 142] on input "text" at bounding box center [504, 146] width 371 height 26
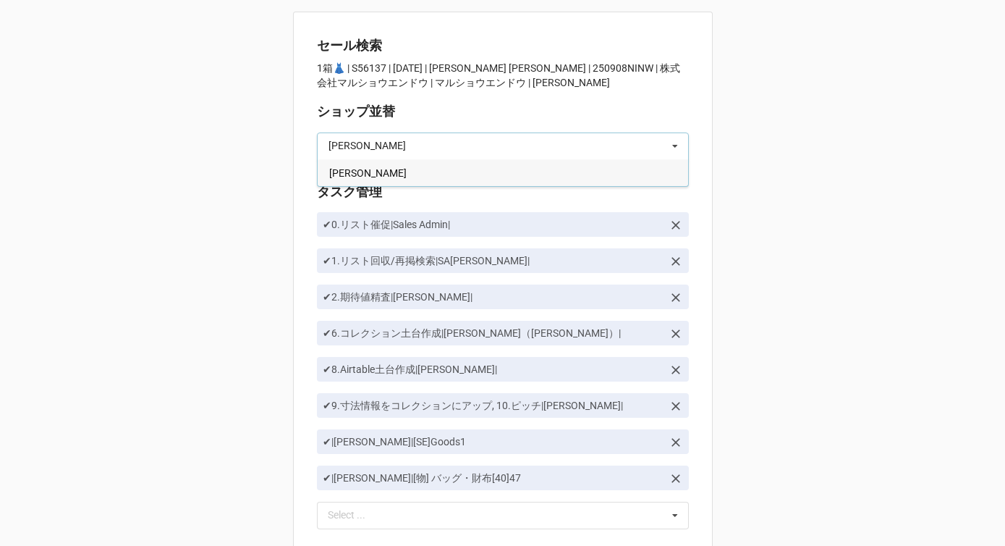
type input "[PERSON_NAME]"
click at [462, 169] on div "[PERSON_NAME]" at bounding box center [503, 172] width 371 height 27
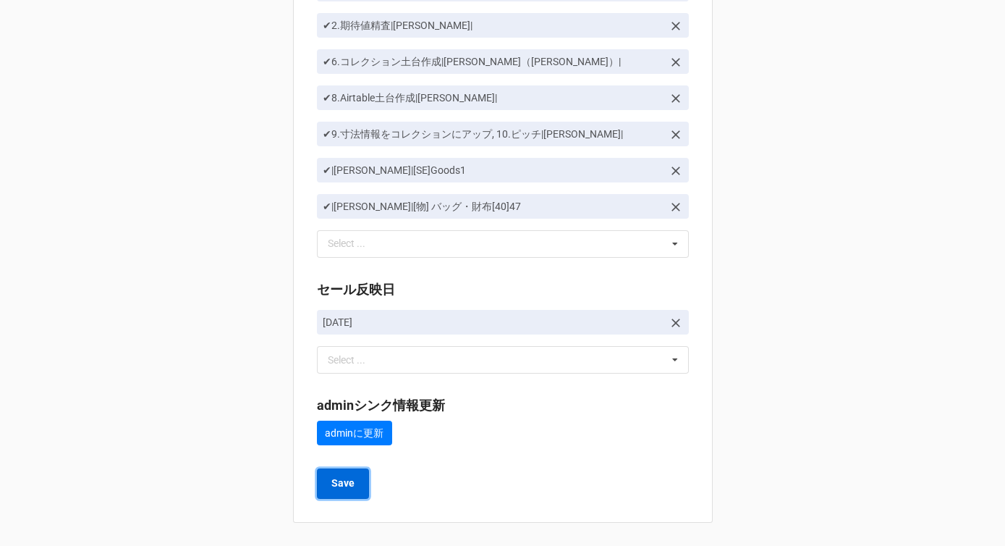
click at [349, 478] on b "Save" at bounding box center [343, 483] width 23 height 15
